Goal: Transaction & Acquisition: Purchase product/service

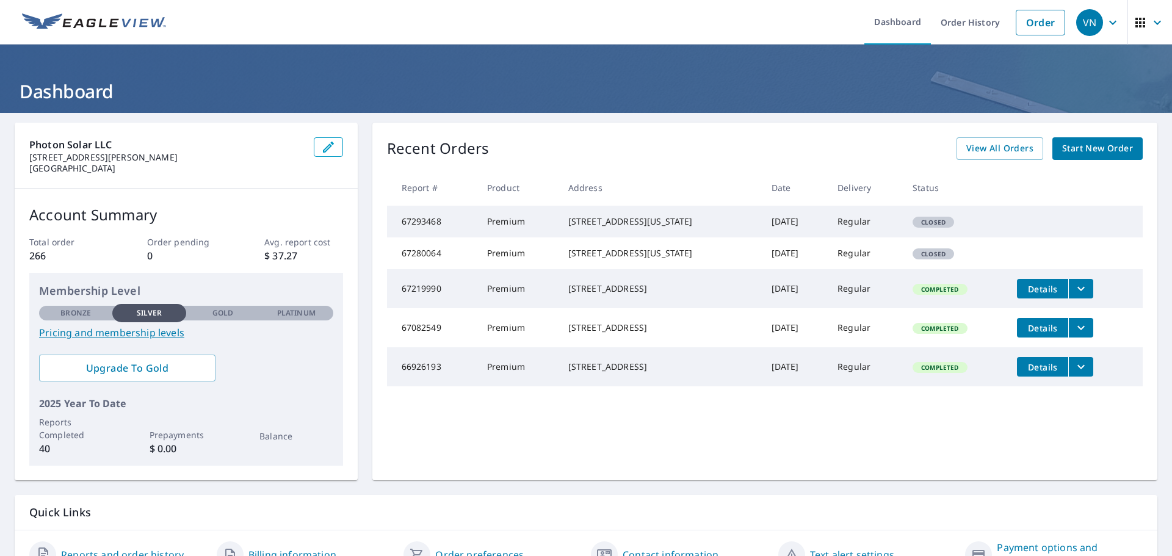
click at [1077, 150] on span "Start New Order" at bounding box center [1097, 148] width 71 height 15
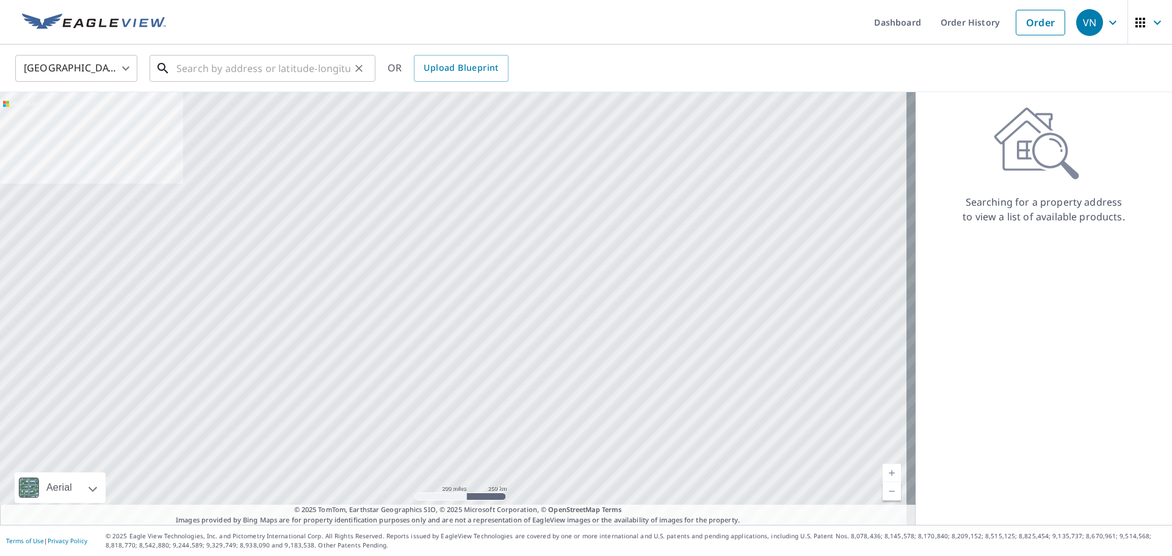
click at [338, 65] on input "text" at bounding box center [263, 68] width 174 height 34
paste input "[STREET_ADDRESS][US_STATE]"
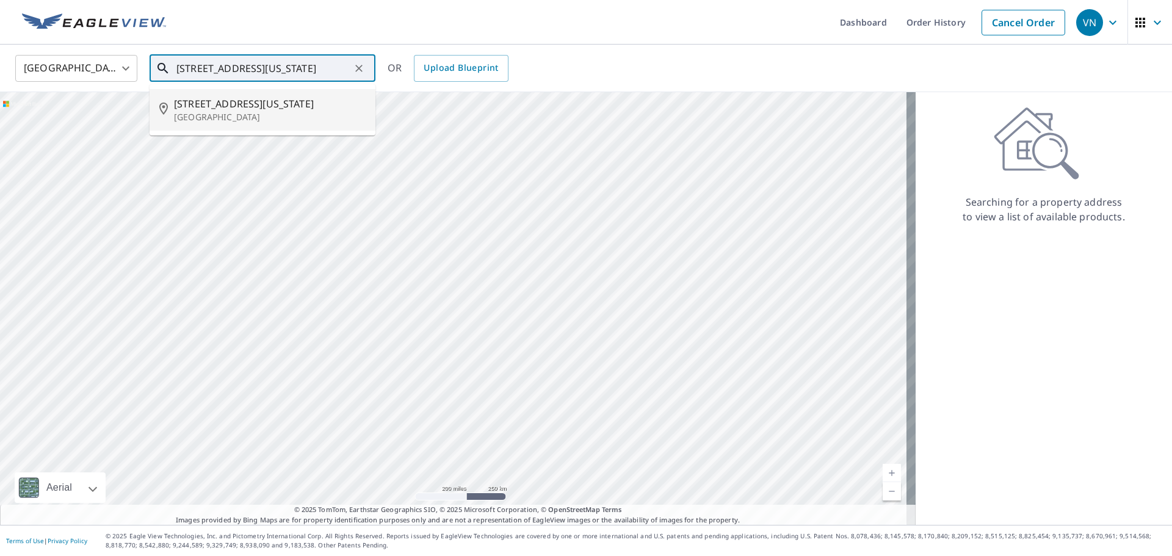
click at [296, 96] on span "[STREET_ADDRESS][US_STATE]" at bounding box center [270, 103] width 192 height 15
type input "[STREET_ADDRESS][US_STATE]"
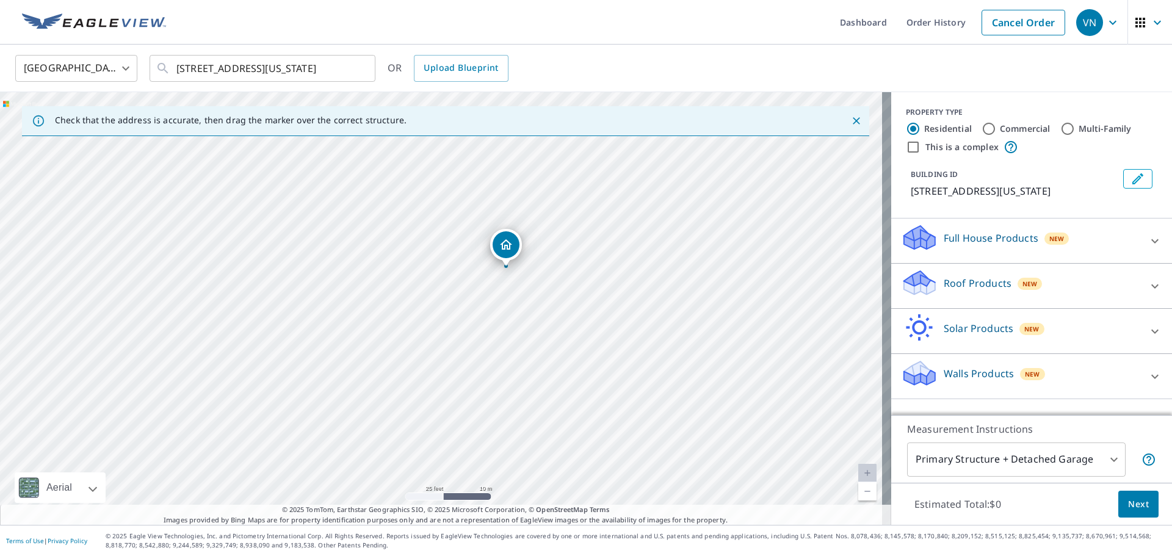
drag, startPoint x: 639, startPoint y: 214, endPoint x: 603, endPoint y: 286, distance: 81.1
click at [603, 286] on div "[STREET_ADDRESS][US_STATE]" at bounding box center [446, 308] width 892 height 433
click at [993, 291] on div "Roof Products New" at bounding box center [1020, 286] width 239 height 35
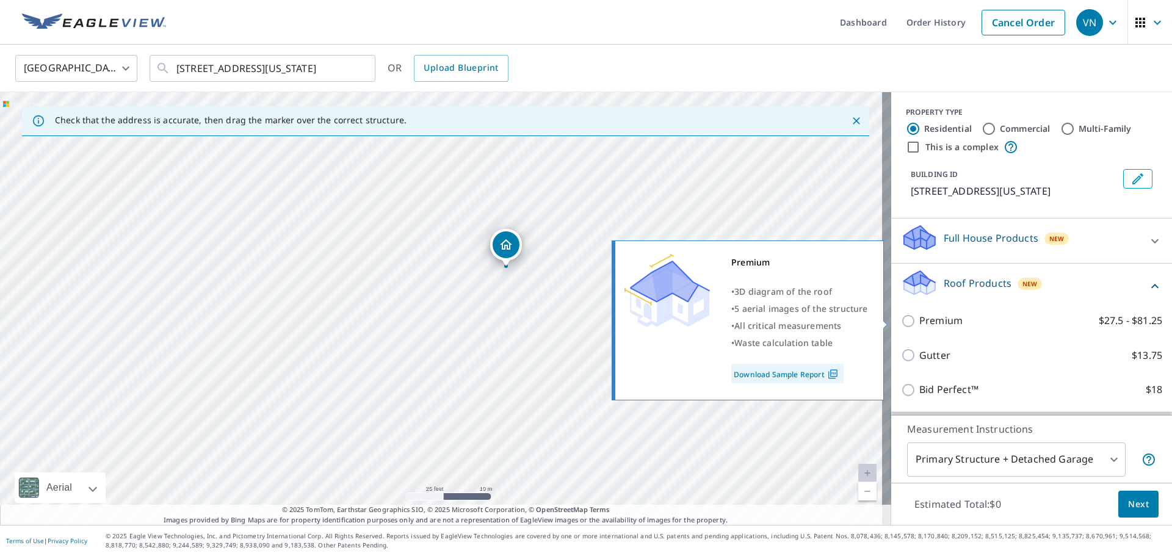
click at [901, 324] on input "Premium $27.5 - $81.25" at bounding box center [910, 321] width 18 height 15
checkbox input "true"
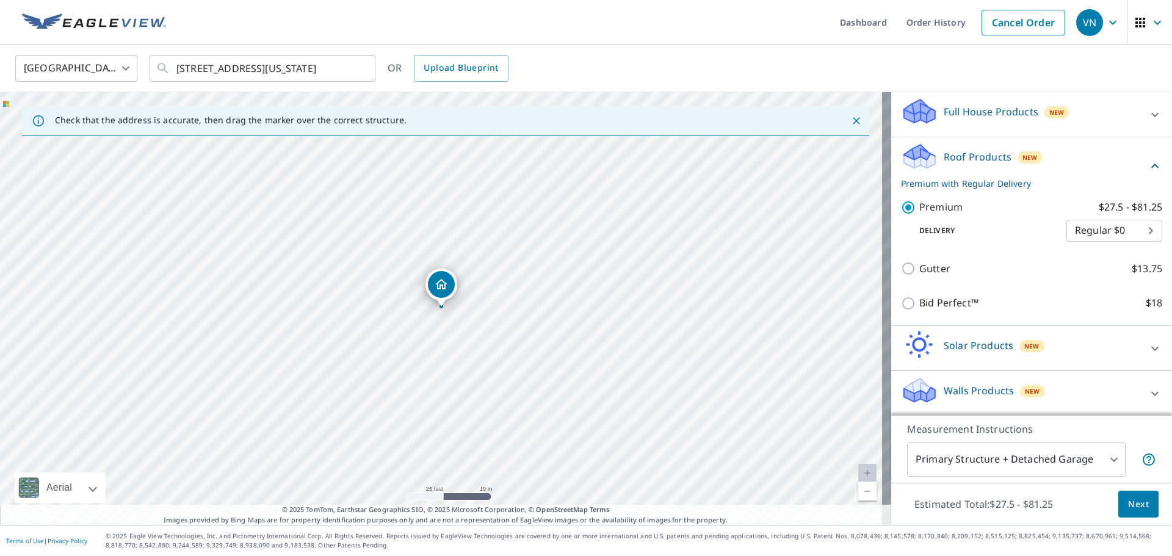
scroll to position [128, 0]
click at [1128, 507] on span "Next" at bounding box center [1138, 504] width 21 height 15
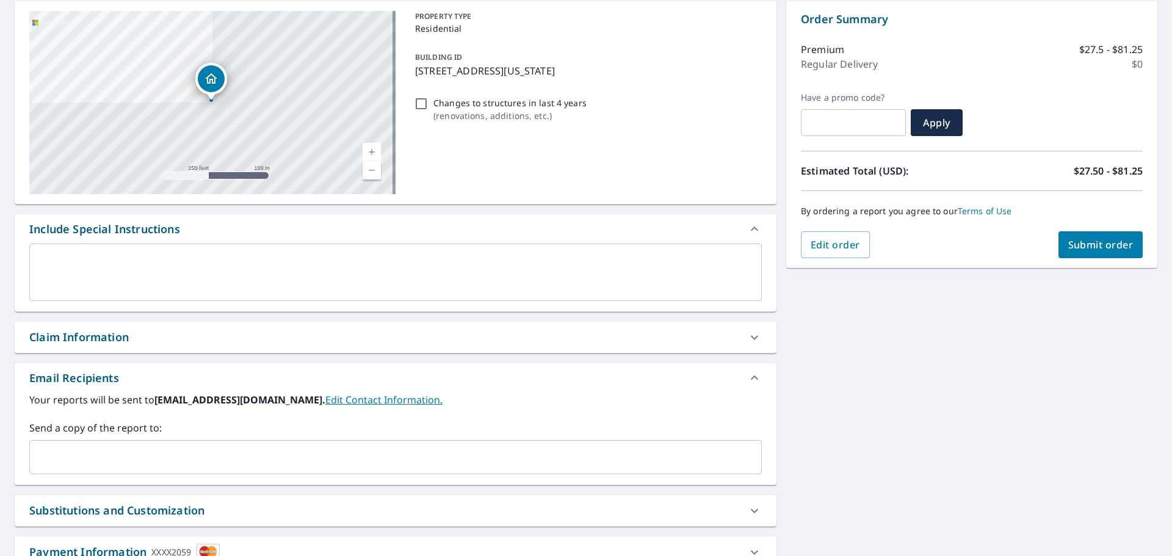
scroll to position [122, 0]
click at [138, 449] on input "text" at bounding box center [386, 456] width 703 height 23
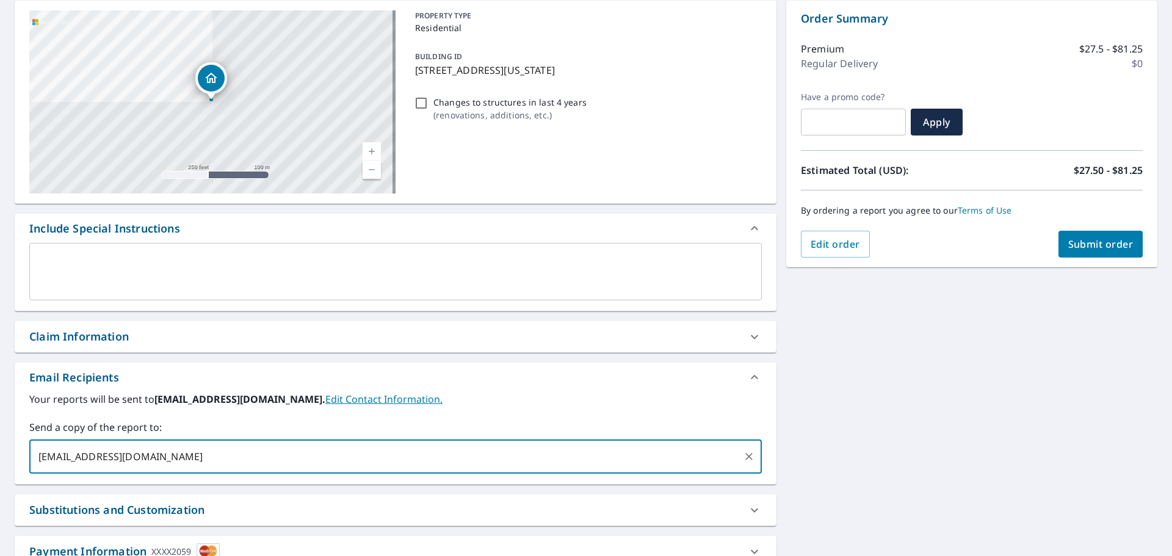
type input "[EMAIL_ADDRESS][DOMAIN_NAME]"
click at [844, 393] on div "[STREET_ADDRESS][US_STATE] Aerial Road A standard road map Aerial A detailed lo…" at bounding box center [586, 303] width 1172 height 625
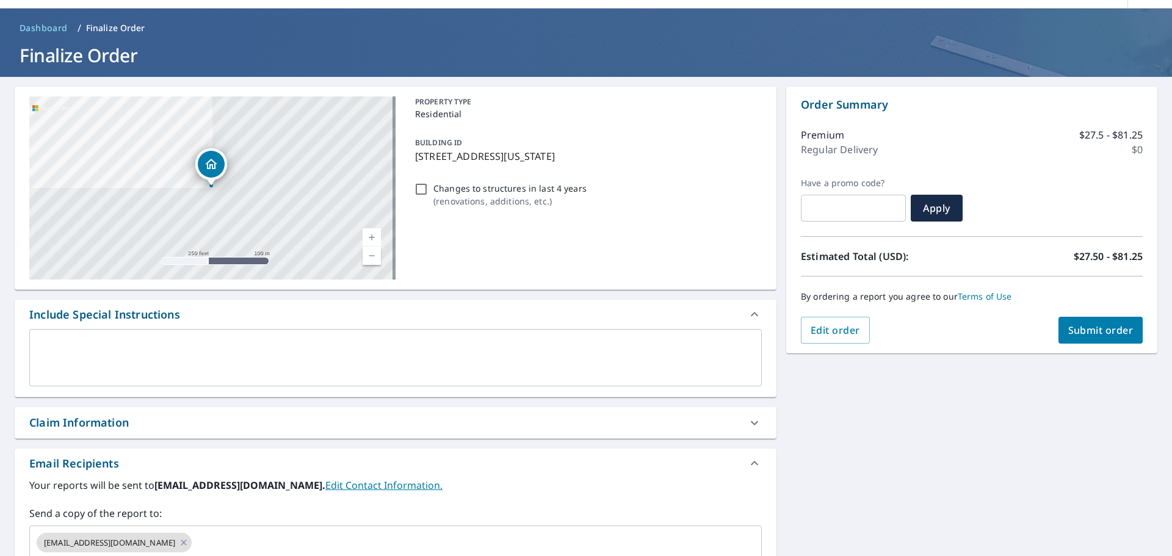
scroll to position [0, 0]
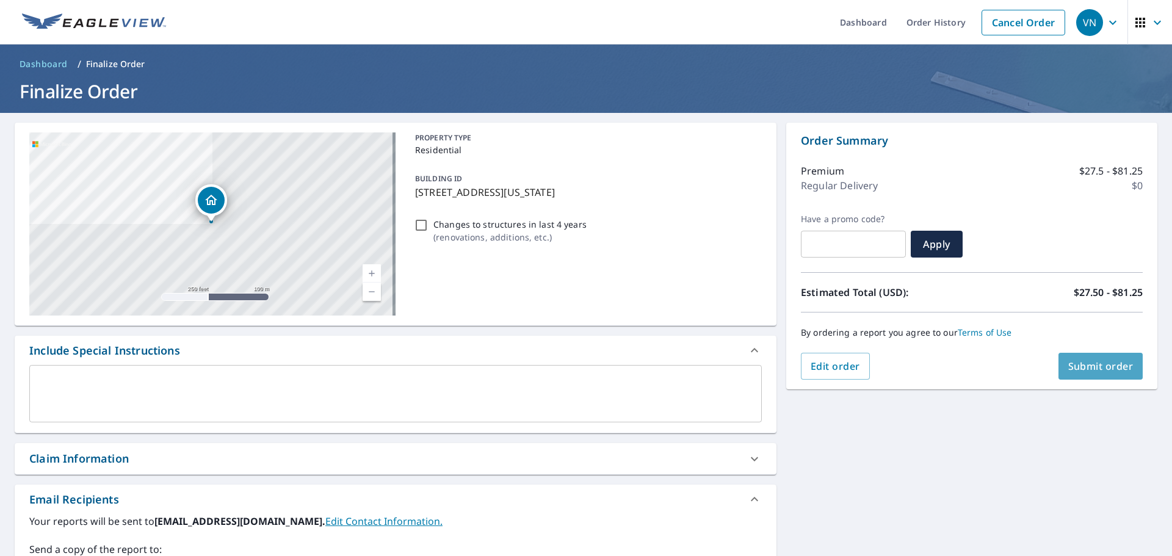
click at [1075, 369] on span "Submit order" at bounding box center [1101, 366] width 65 height 13
checkbox input "true"
